Goal: Check status: Check status

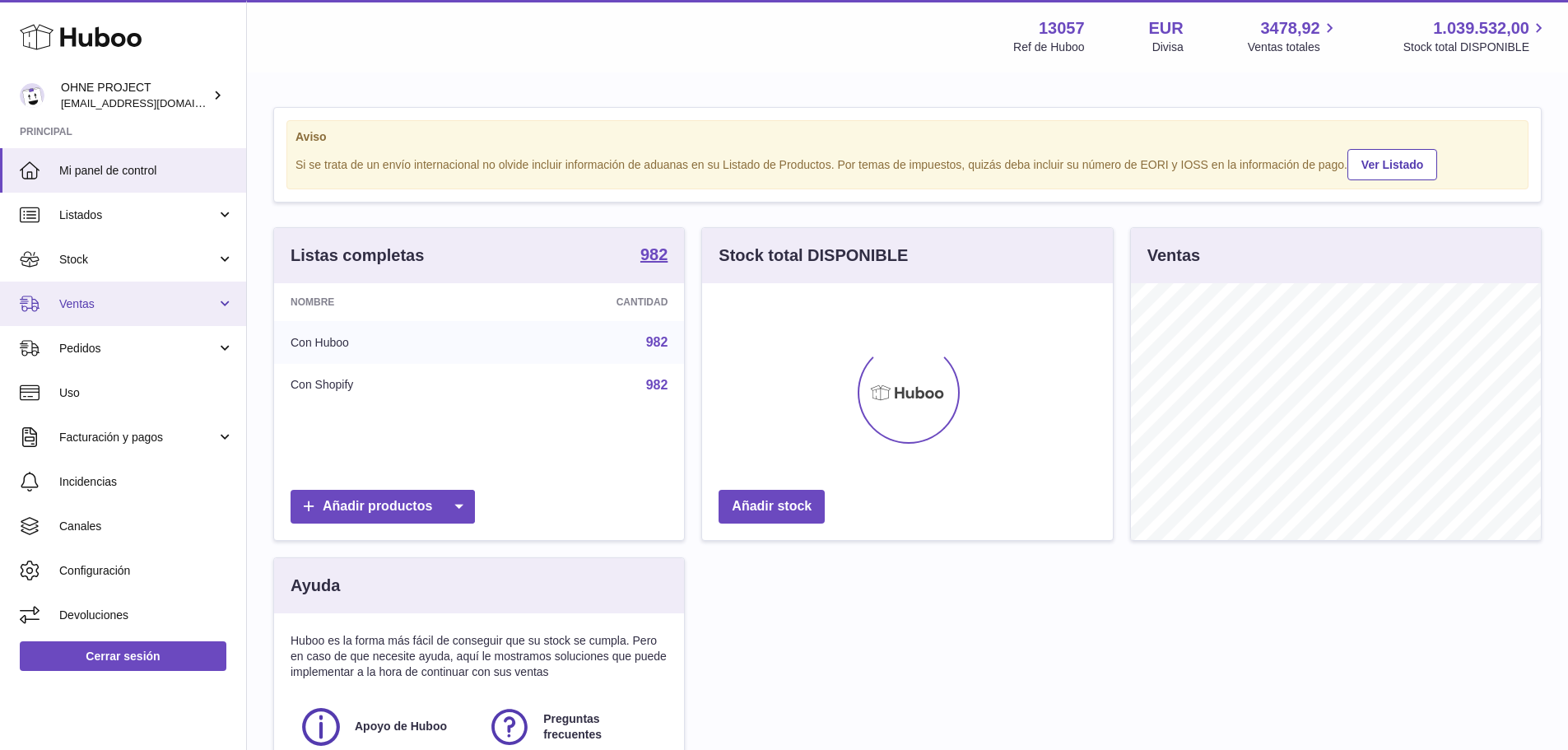
click at [131, 311] on span "Ventas" at bounding box center [137, 304] width 157 height 16
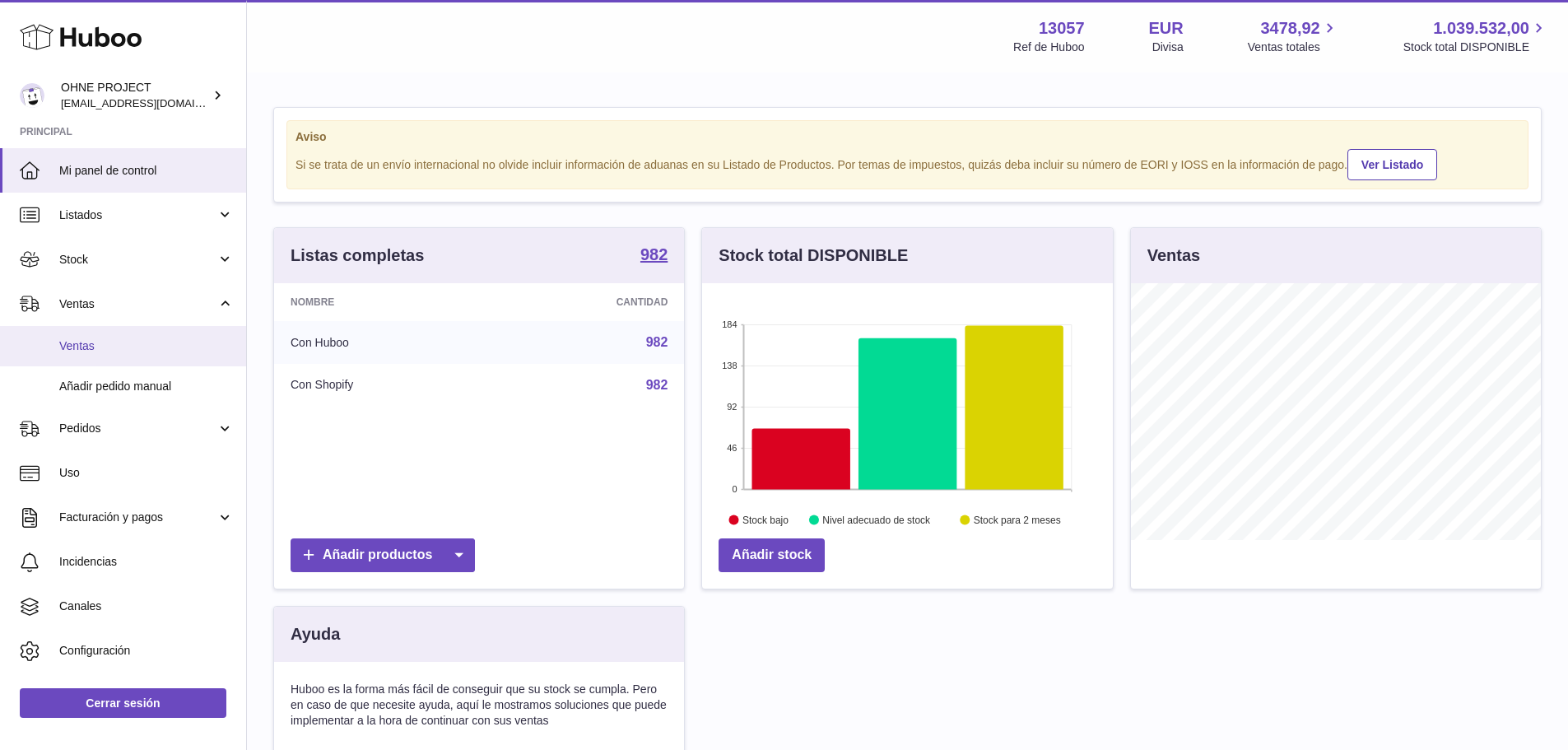
click at [117, 351] on span "Ventas" at bounding box center [146, 346] width 175 height 16
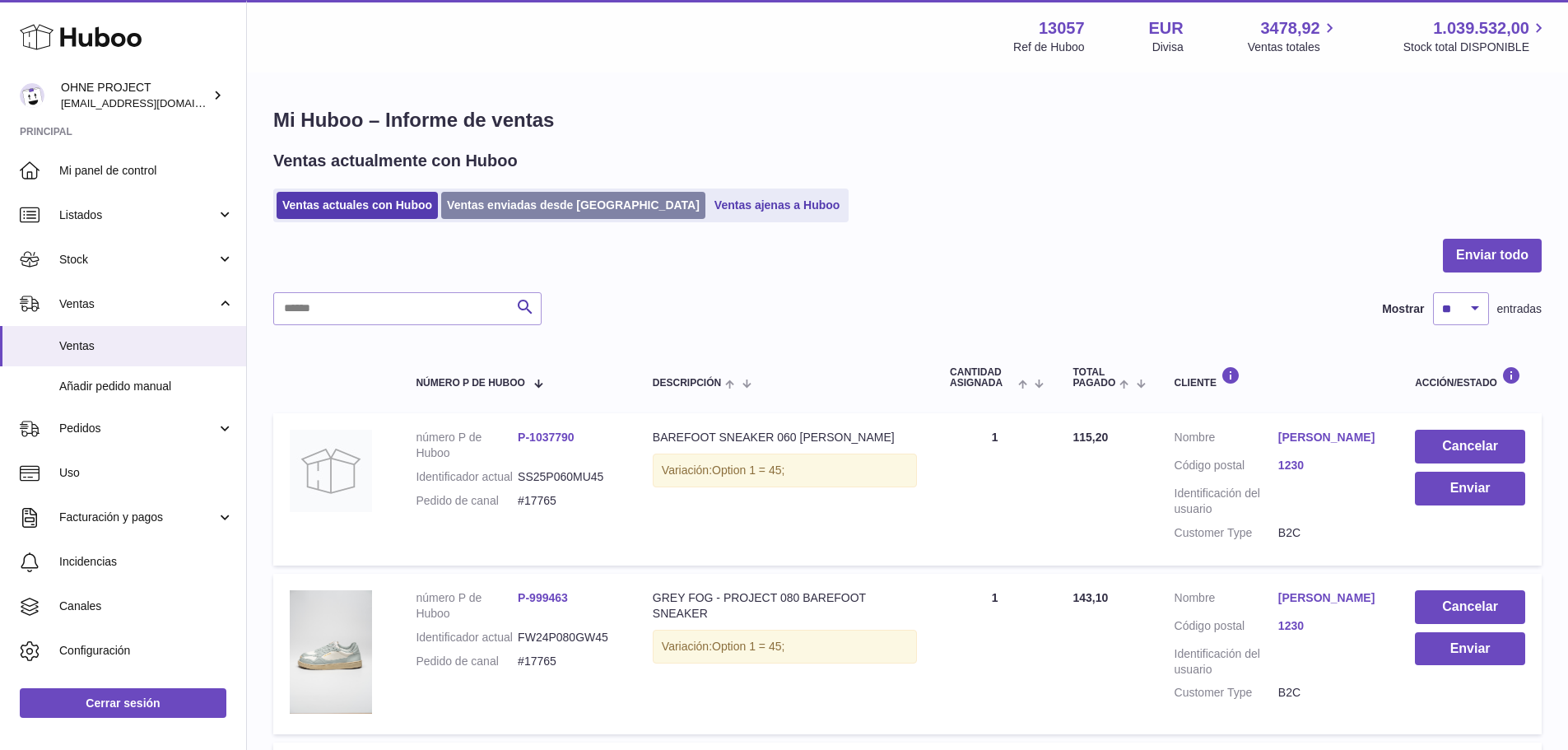
click at [509, 203] on link "Ventas enviadas desde [GEOGRAPHIC_DATA]" at bounding box center [573, 204] width 265 height 27
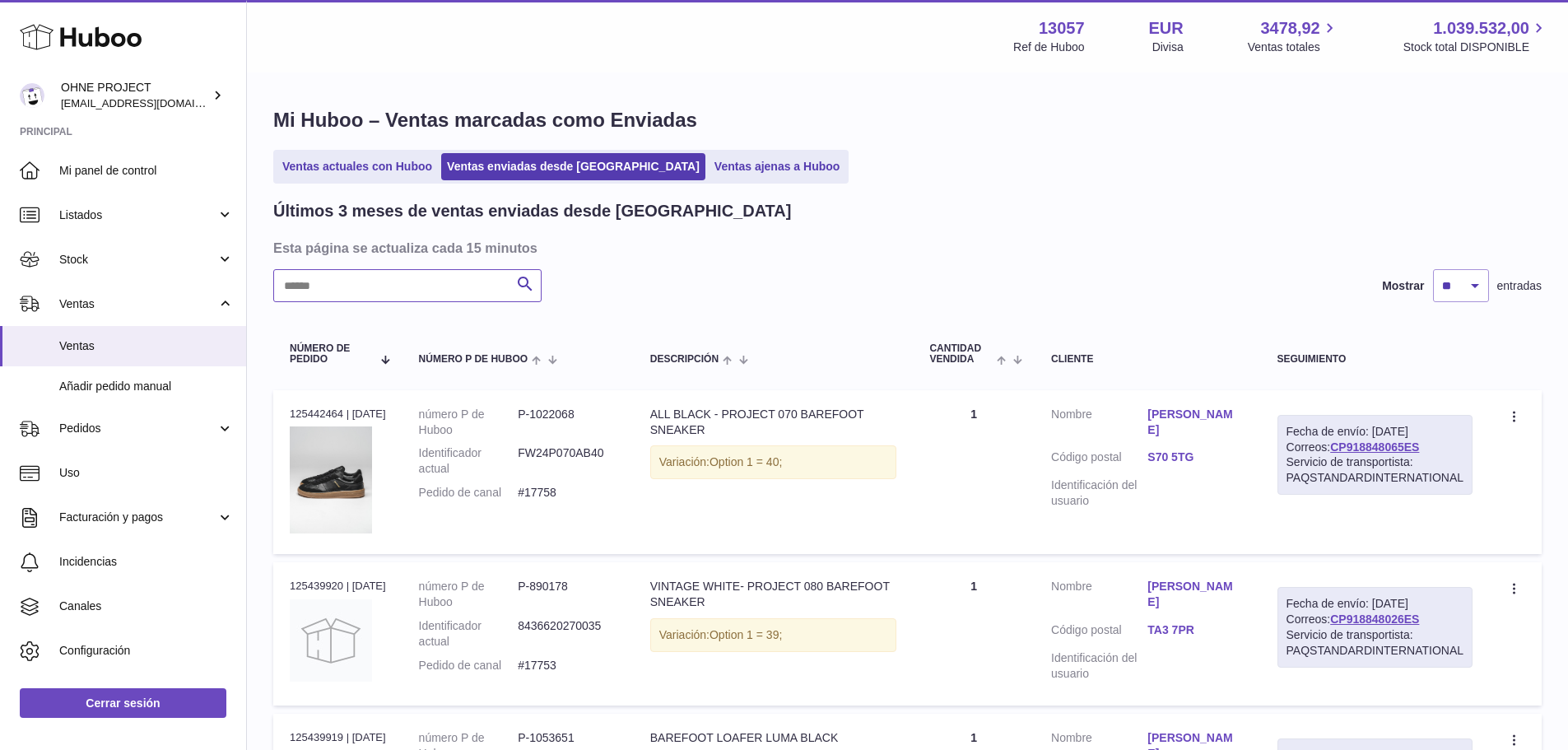
click at [426, 291] on input "text" at bounding box center [407, 285] width 268 height 33
paste input "*****"
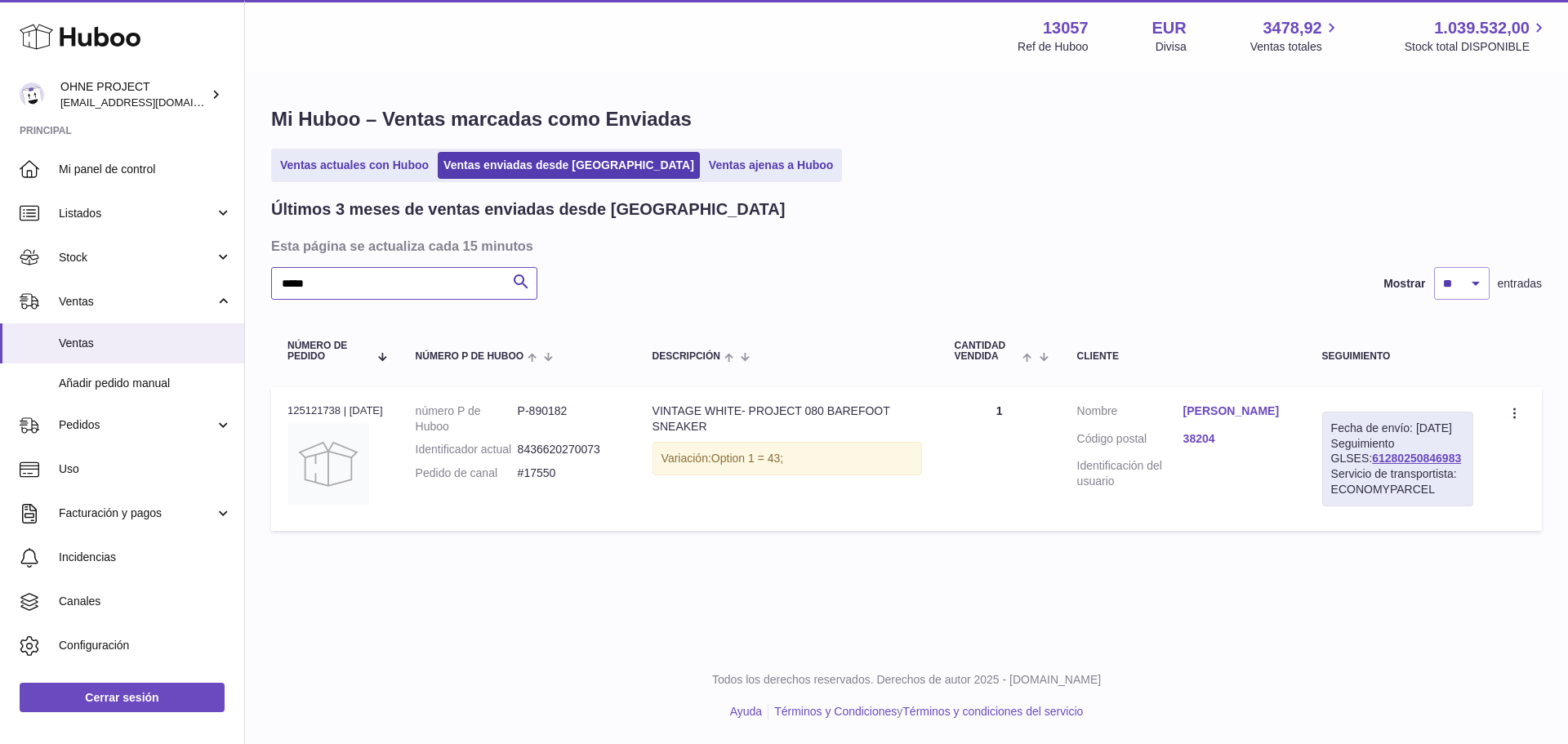
type input "*****"
click at [1219, 413] on link "Raúl Díaz Méndez" at bounding box center [1236, 411] width 106 height 16
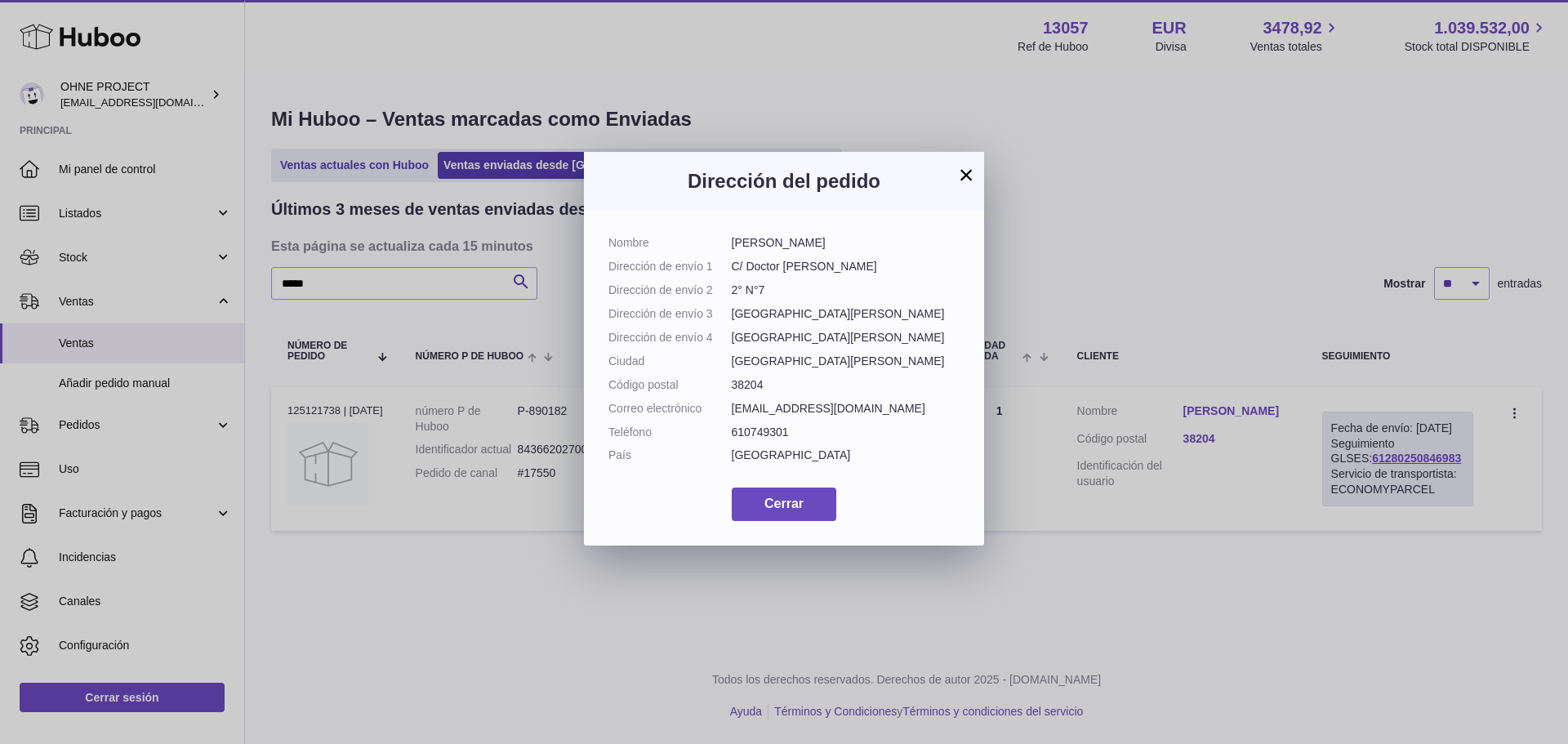
click at [978, 163] on div "Dirección del pedido" at bounding box center [783, 181] width 400 height 59
click at [964, 168] on button "×" at bounding box center [966, 174] width 20 height 20
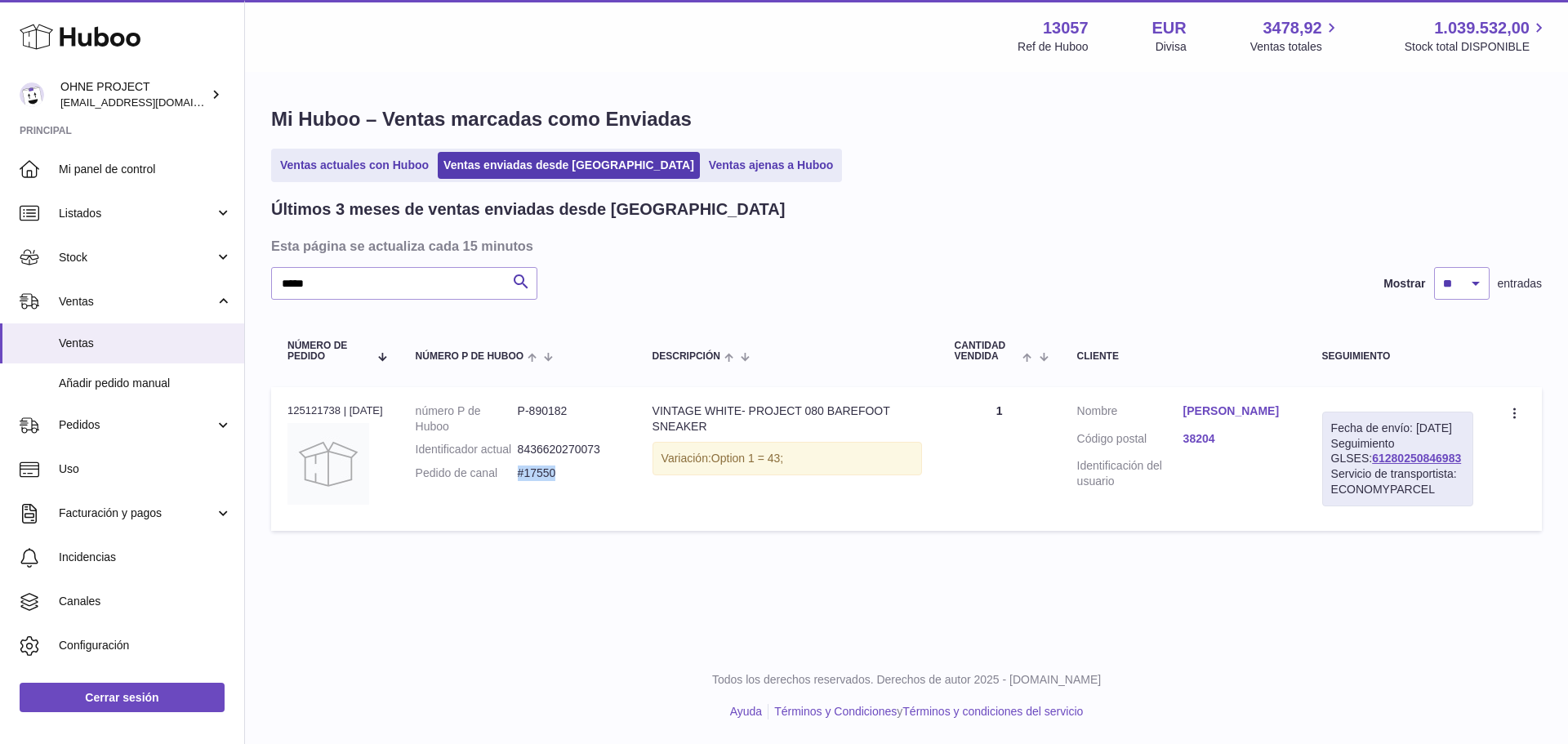
drag, startPoint x: 568, startPoint y: 486, endPoint x: 517, endPoint y: 495, distance: 51.8
click at [518, 481] on dd "#17550" at bounding box center [569, 473] width 102 height 16
copy dd "#17550"
